Goal: Use online tool/utility

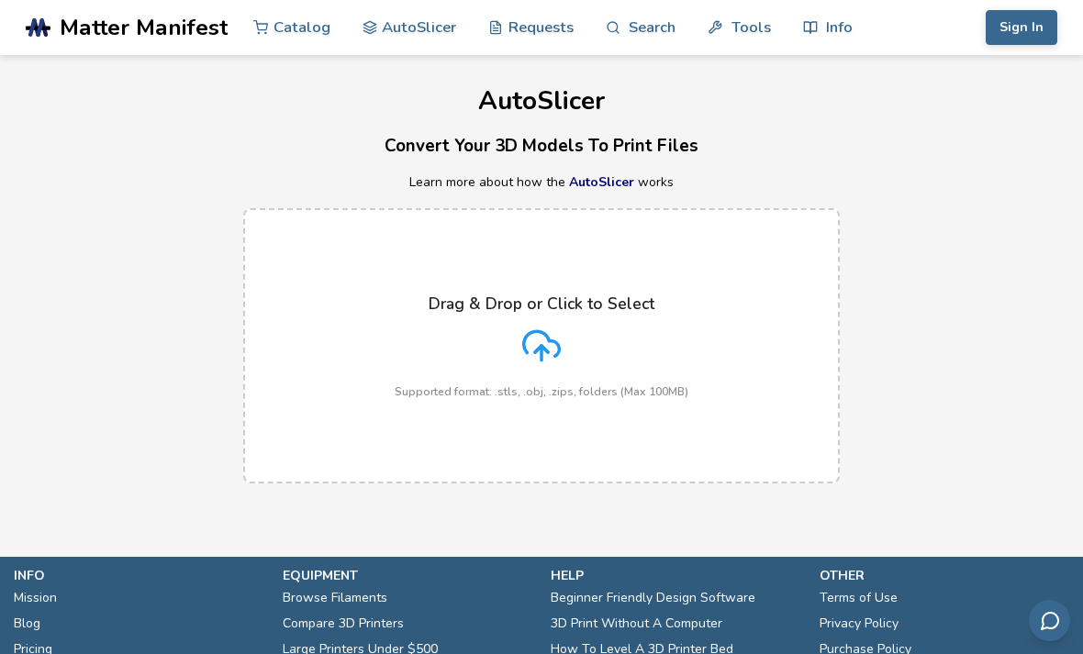
click at [692, 307] on label "Drag & Drop or Click to Select Supported format: .stls, .obj, .zips, folders (M…" at bounding box center [541, 345] width 597 height 275
click at [0, 0] on input "Drag & Drop or Click to Select Supported format: .stls, .obj, .zips, folders (M…" at bounding box center [0, 0] width 0 height 0
click at [640, 327] on div "Drag & Drop or Click to Select Supported format: .stls, .obj, .zips, folders (M…" at bounding box center [542, 347] width 294 height 104
click at [0, 0] on input "Drag & Drop or Click to Select Supported format: .stls, .obj, .zips, folders (M…" at bounding box center [0, 0] width 0 height 0
click at [648, 354] on div "Drag & Drop or Click to Select Supported format: .stls, .obj, .zips, folders (M…" at bounding box center [542, 347] width 294 height 104
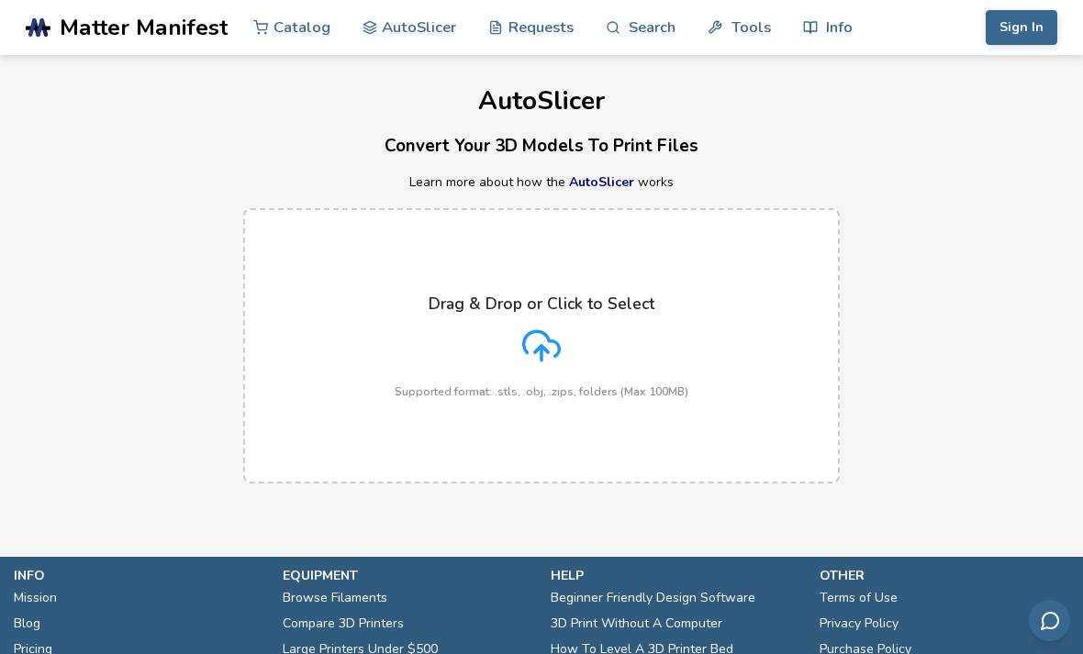
click at [0, 0] on input "Drag & Drop or Click to Select Supported format: .stls, .obj, .zips, folders (M…" at bounding box center [0, 0] width 0 height 0
click at [638, 360] on div "Drag & Drop or Click to Select Supported format: .stls, .obj, .zips, folders (M…" at bounding box center [542, 347] width 294 height 104
click at [0, 0] on input "Drag & Drop or Click to Select Supported format: .stls, .obj, .zips, folders (M…" at bounding box center [0, 0] width 0 height 0
click at [673, 345] on div "Drag & Drop or Click to Select Supported format: .stls, .obj, .zips, folders (M…" at bounding box center [542, 347] width 294 height 104
click at [0, 0] on input "Drag & Drop or Click to Select Supported format: .stls, .obj, .zips, folders (M…" at bounding box center [0, 0] width 0 height 0
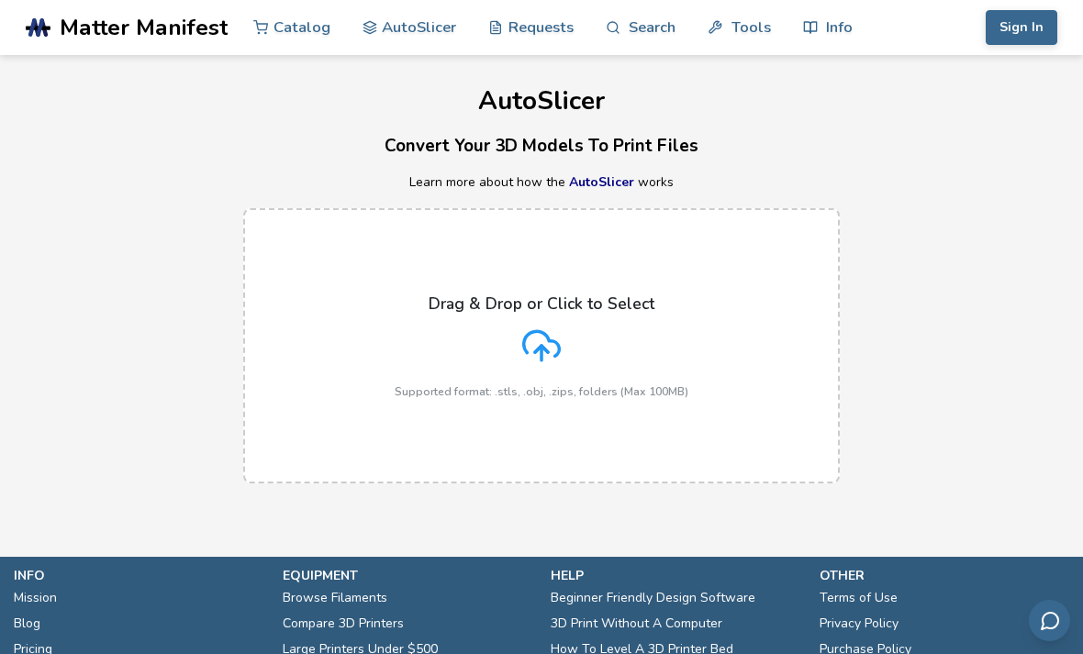
click at [654, 315] on div "Drag & Drop or Click to Select Supported format: .stls, .obj, .zips, folders (M…" at bounding box center [542, 347] width 294 height 104
click at [0, 0] on input "Drag & Drop or Click to Select Supported format: .stls, .obj, .zips, folders (M…" at bounding box center [0, 0] width 0 height 0
click at [740, 299] on label "Drag & Drop or Click to Select Supported format: .stls, .obj, .zips, folders (M…" at bounding box center [541, 345] width 597 height 275
click at [0, 0] on input "Drag & Drop or Click to Select Supported format: .stls, .obj, .zips, folders (M…" at bounding box center [0, 0] width 0 height 0
